Goal: Transaction & Acquisition: Book appointment/travel/reservation

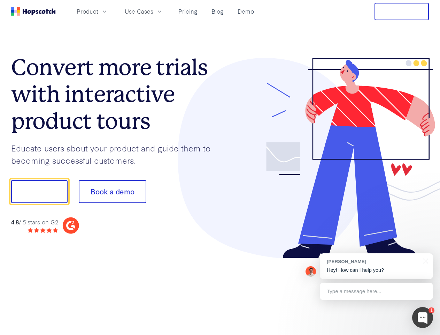
click at [220, 167] on div at bounding box center [324, 158] width 209 height 200
click at [98, 11] on span "Product" at bounding box center [88, 11] width 22 height 9
click at [153, 11] on span "Use Cases" at bounding box center [139, 11] width 29 height 9
click at [402, 12] on button "Free Trial" at bounding box center [402, 11] width 54 height 17
click at [39, 191] on button "Show me!" at bounding box center [39, 191] width 56 height 23
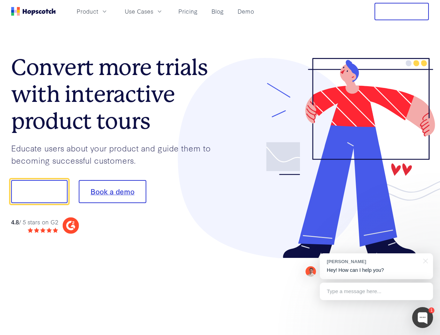
click at [112, 191] on button "Book a demo" at bounding box center [113, 191] width 68 height 23
click at [423, 317] on div at bounding box center [422, 317] width 21 height 21
click at [376, 266] on div at bounding box center [368, 190] width 131 height 233
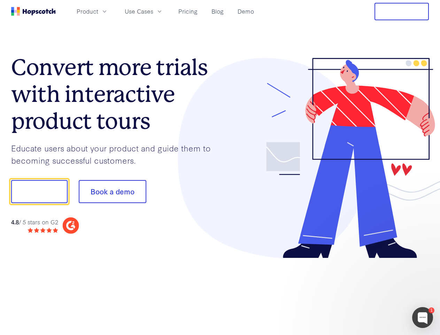
click at [425, 260] on div at bounding box center [368, 237] width 131 height 139
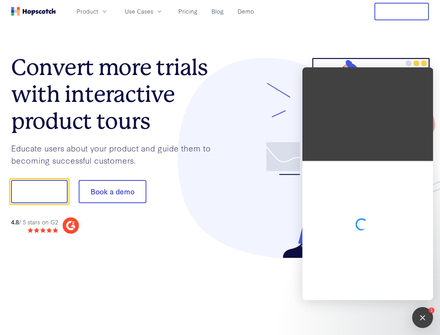
click at [376, 291] on div at bounding box center [368, 230] width 131 height 139
